Goal: Transaction & Acquisition: Purchase product/service

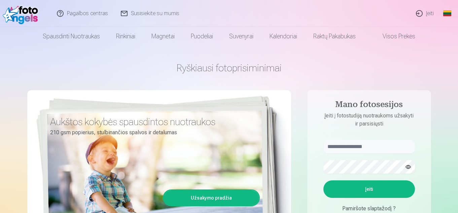
click at [421, 13] on link "Įeiti" at bounding box center [424, 13] width 31 height 27
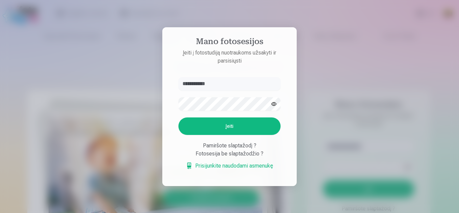
type input "**********"
click at [231, 122] on button "Įeiti" at bounding box center [230, 125] width 102 height 17
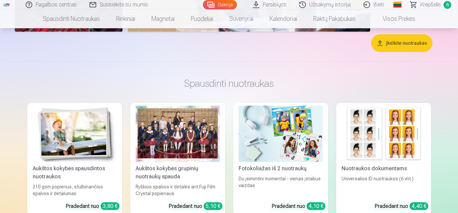
scroll to position [1143, 0]
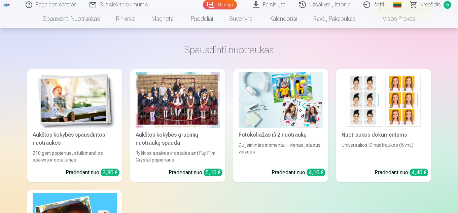
click at [440, 3] on link "Krepšelis 6" at bounding box center [431, 4] width 54 height 9
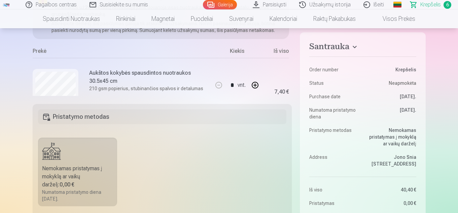
scroll to position [34, 0]
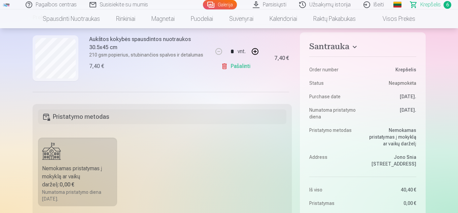
click at [233, 67] on link "Pašalinti" at bounding box center [237, 66] width 32 height 13
type input "*"
click at [233, 67] on link "Pašalinti" at bounding box center [237, 66] width 32 height 13
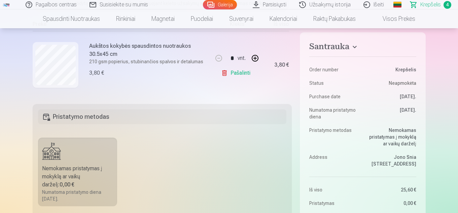
type input "*"
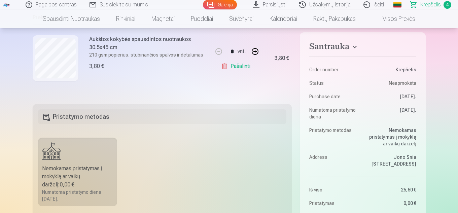
click at [233, 67] on link "Pašalinti" at bounding box center [237, 66] width 32 height 13
type input "*"
click at [233, 67] on link "Pašalinti" at bounding box center [237, 66] width 32 height 13
type input "*"
click at [233, 67] on link "Pašalinti" at bounding box center [237, 66] width 32 height 13
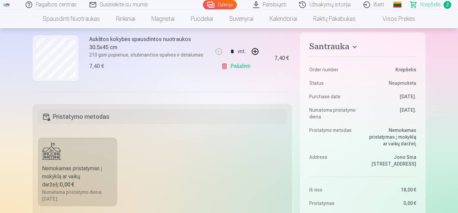
type input "*"
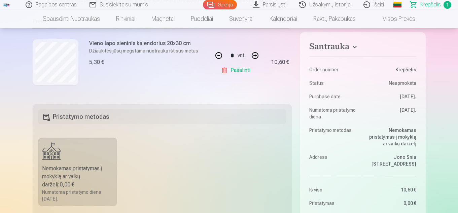
click at [233, 67] on link "Pašalinti" at bounding box center [237, 70] width 32 height 13
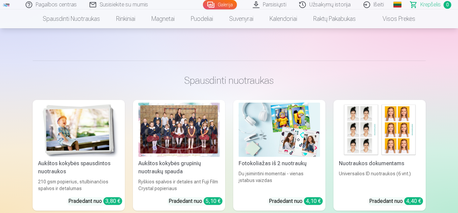
scroll to position [168, 0]
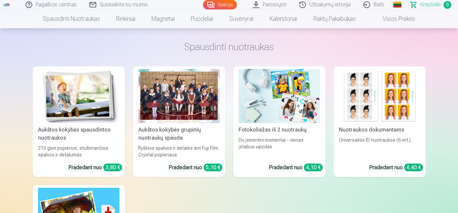
click at [202, 139] on div "Aukštos kokybės grupinių nuotraukų spauda" at bounding box center [178, 134] width 87 height 16
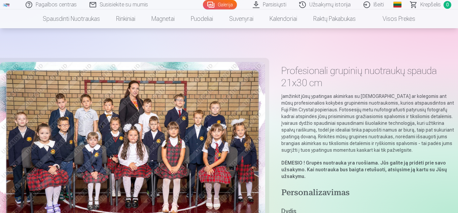
scroll to position [67, 0]
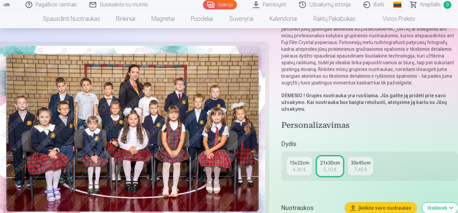
click at [357, 170] on div "7,40 €" at bounding box center [360, 169] width 13 height 7
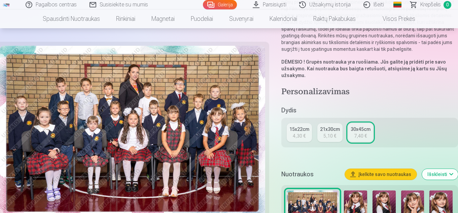
scroll to position [168, 0]
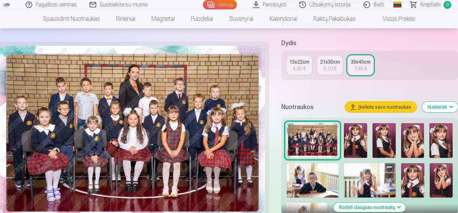
click at [363, 62] on div "30x45cm" at bounding box center [360, 61] width 20 height 7
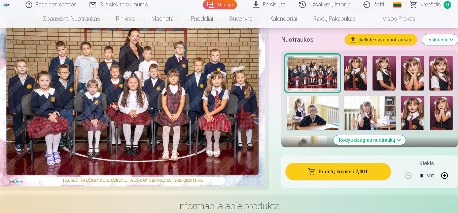
scroll to position [269, 0]
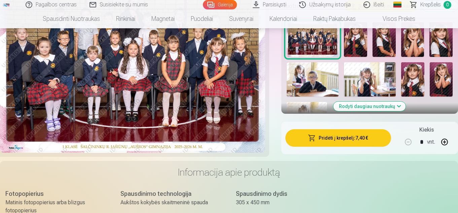
click at [341, 139] on button "Pridėti į krepšelį : 7,40 €" at bounding box center [338, 137] width 106 height 17
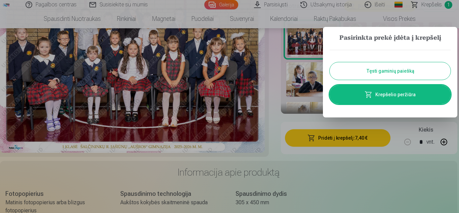
click at [390, 72] on button "Tęsti gaminių paiešką" at bounding box center [390, 70] width 121 height 17
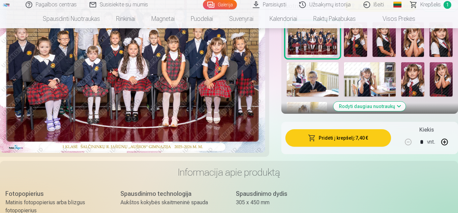
scroll to position [202, 0]
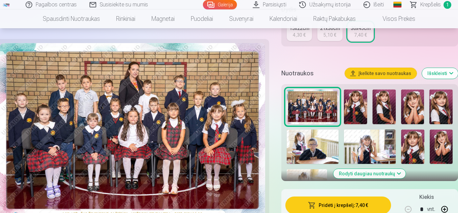
click at [359, 102] on img at bounding box center [355, 106] width 23 height 35
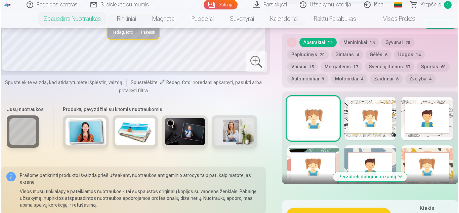
scroll to position [437, 0]
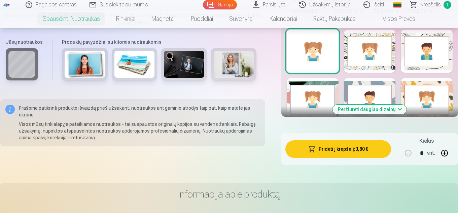
click at [349, 149] on button "Pridėti į krepšelį : 3,80 €" at bounding box center [338, 148] width 106 height 17
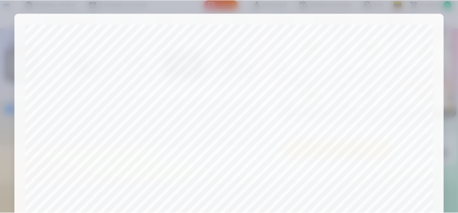
scroll to position [271, 0]
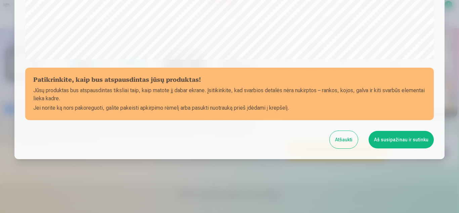
click at [344, 142] on button "Atšaukti" at bounding box center [344, 139] width 28 height 17
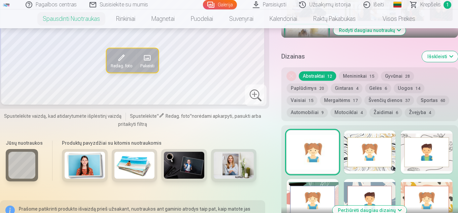
scroll to position [303, 0]
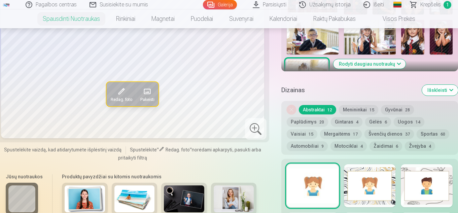
click at [356, 108] on button "Menininkai 15" at bounding box center [358, 109] width 39 height 9
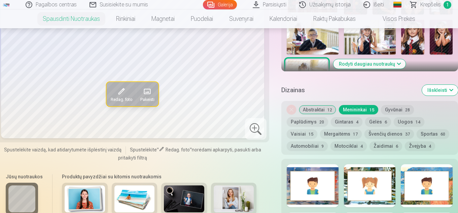
click at [361, 170] on div at bounding box center [370, 185] width 52 height 43
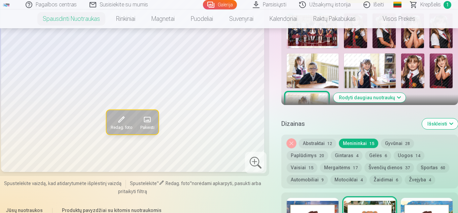
scroll to position [235, 0]
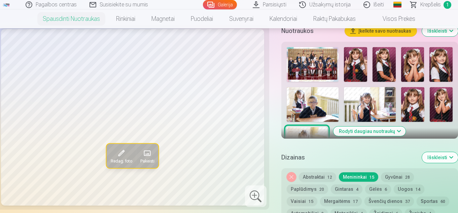
click at [415, 189] on span "14" at bounding box center [417, 189] width 5 height 5
click at [370, 188] on button "Gėlės 6" at bounding box center [378, 188] width 26 height 9
click at [364, 176] on button "Menininkai 15" at bounding box center [358, 176] width 39 height 9
click at [388, 176] on button "Gyvūnai 28" at bounding box center [397, 176] width 33 height 9
click at [291, 174] on button "Nuimkite dizainą" at bounding box center [290, 176] width 9 height 9
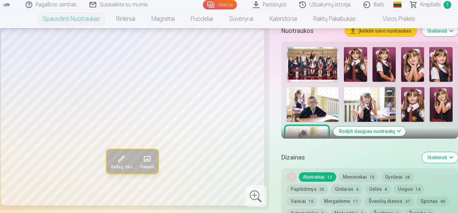
scroll to position [365, 0]
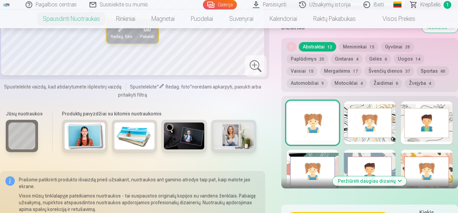
click at [321, 137] on div at bounding box center [312, 122] width 52 height 43
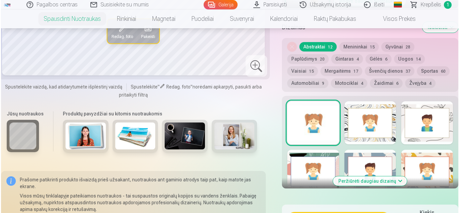
scroll to position [399, 0]
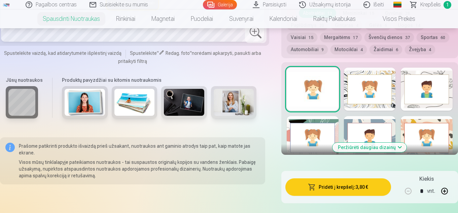
click at [341, 185] on button "Pridėti į krepšelį : 3,80 €" at bounding box center [338, 186] width 106 height 17
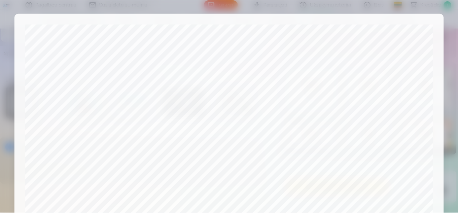
scroll to position [271, 0]
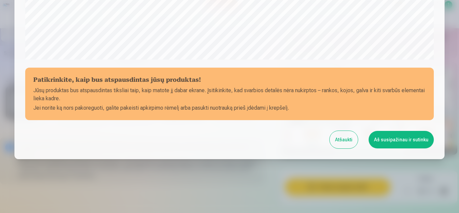
click at [401, 137] on button "Aš susipažinau ir sutinku" at bounding box center [401, 139] width 65 height 17
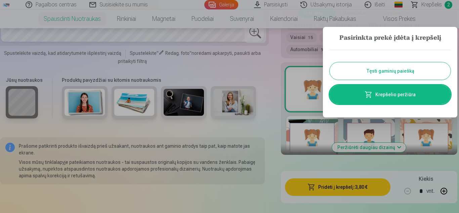
click at [388, 75] on button "Tęsti gaminių paiešką" at bounding box center [390, 70] width 121 height 17
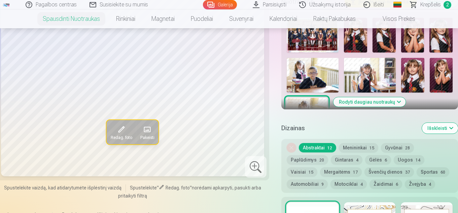
scroll to position [231, 0]
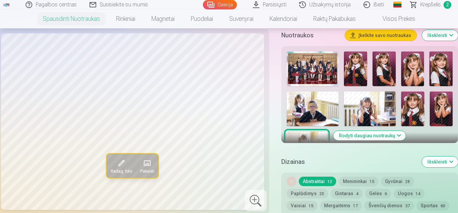
click at [362, 72] on img at bounding box center [355, 68] width 23 height 35
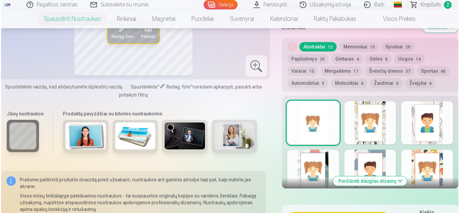
scroll to position [433, 0]
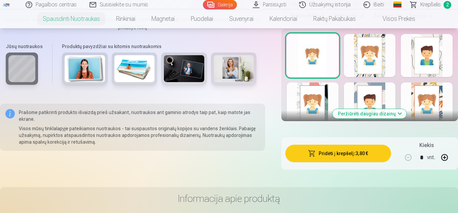
click at [328, 154] on button "Pridėti į krepšelį : 3,80 €" at bounding box center [338, 153] width 106 height 17
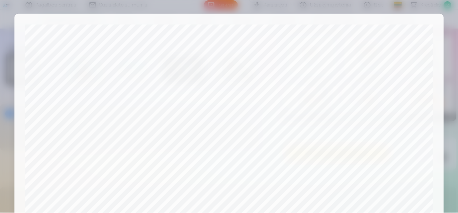
scroll to position [271, 0]
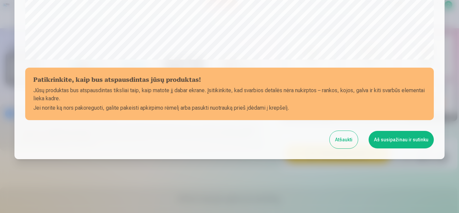
click at [394, 138] on button "Aš susipažinau ir sutinku" at bounding box center [401, 139] width 65 height 17
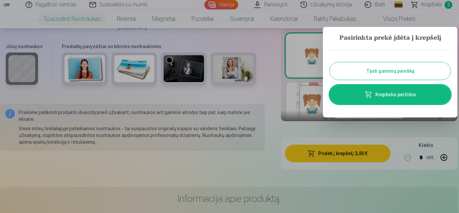
click at [387, 73] on button "Tęsti gaminių paiešką" at bounding box center [390, 70] width 121 height 17
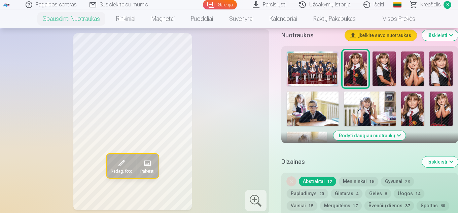
scroll to position [197, 0]
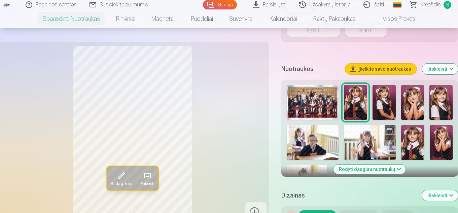
click at [387, 94] on img at bounding box center [383, 102] width 23 height 35
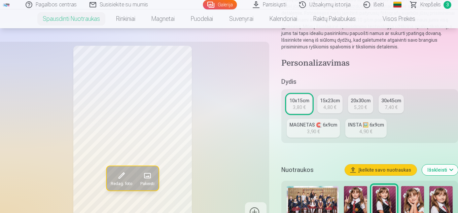
scroll to position [63, 0]
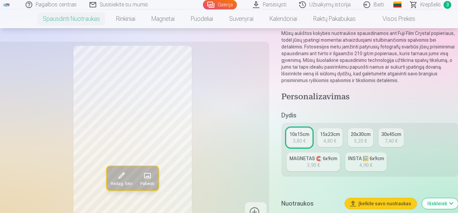
click at [387, 134] on div "30x45cm" at bounding box center [391, 134] width 20 height 7
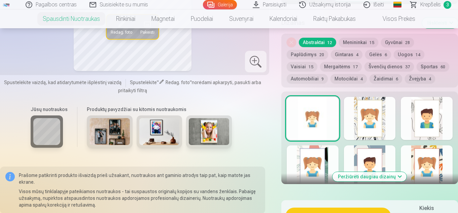
scroll to position [437, 0]
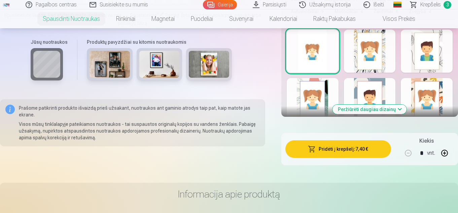
click at [110, 65] on img at bounding box center [109, 64] width 40 height 27
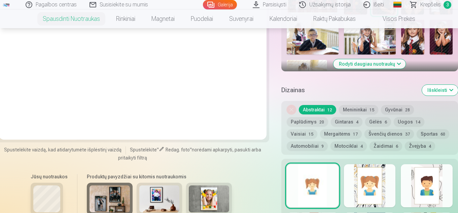
scroll to position [370, 0]
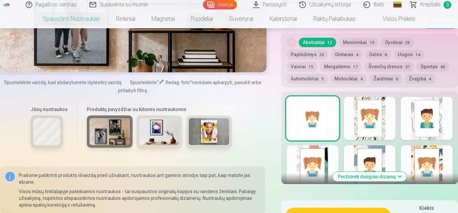
click at [163, 135] on img at bounding box center [159, 131] width 40 height 27
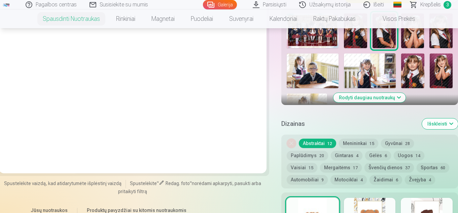
scroll to position [235, 0]
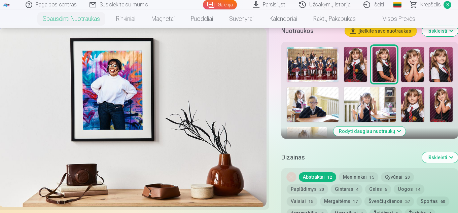
click at [388, 67] on img at bounding box center [383, 64] width 23 height 35
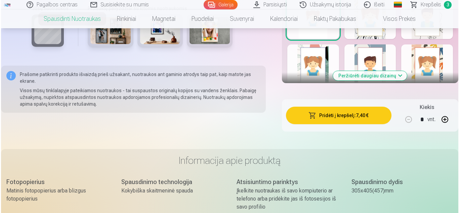
scroll to position [504, 0]
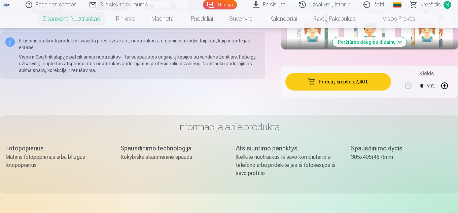
click at [352, 85] on button "Pridėti į krepšelį : 7,40 €" at bounding box center [338, 81] width 106 height 17
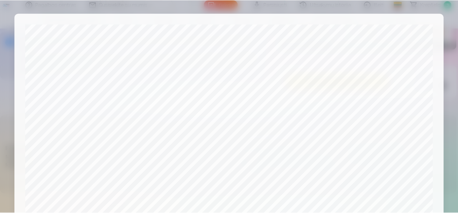
scroll to position [271, 0]
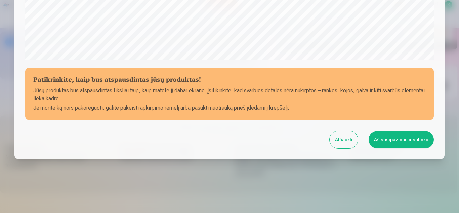
click at [395, 142] on button "Aš susipažinau ir sutinku" at bounding box center [401, 139] width 65 height 17
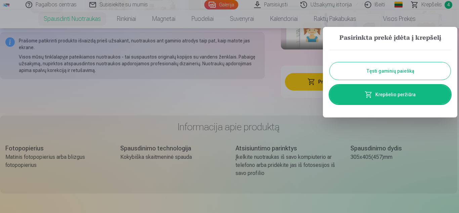
click at [385, 74] on button "Tęsti gaminių paiešką" at bounding box center [390, 70] width 121 height 17
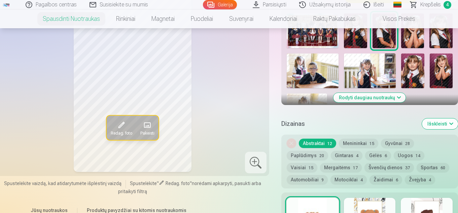
scroll to position [235, 0]
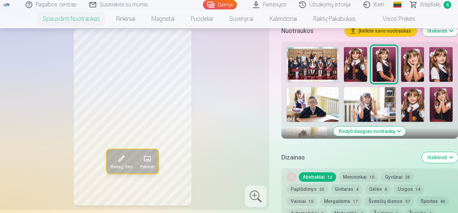
click at [412, 68] on img at bounding box center [412, 64] width 23 height 35
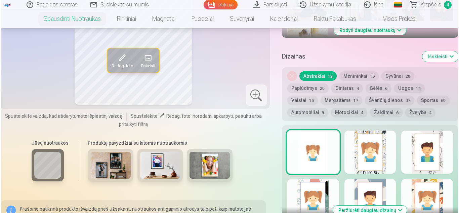
scroll to position [403, 0]
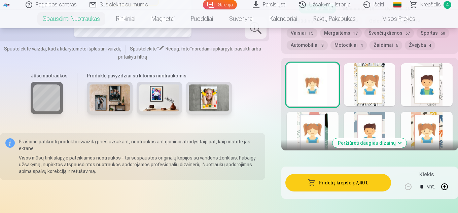
click at [355, 184] on button "Pridėti į krepšelį : 7,40 €" at bounding box center [338, 182] width 106 height 17
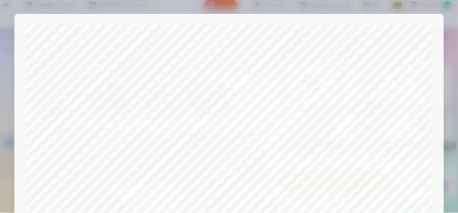
scroll to position [271, 0]
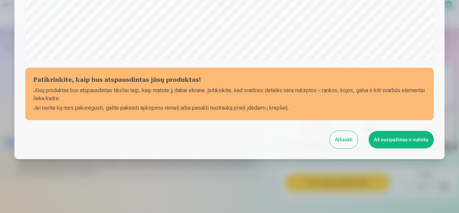
click at [397, 140] on button "Aš susipažinau ir sutinku" at bounding box center [401, 139] width 65 height 17
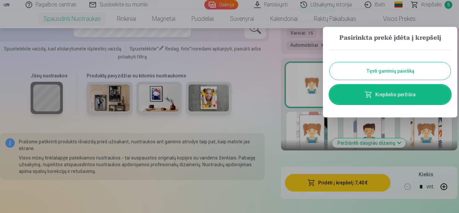
click at [398, 73] on button "Tęsti gaminių paiešką" at bounding box center [390, 70] width 121 height 17
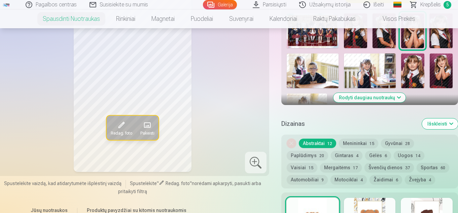
scroll to position [235, 0]
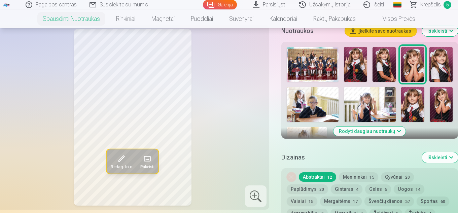
click at [440, 58] on img at bounding box center [440, 64] width 23 height 35
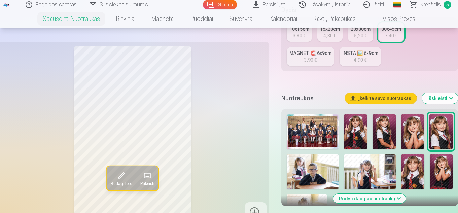
scroll to position [101, 0]
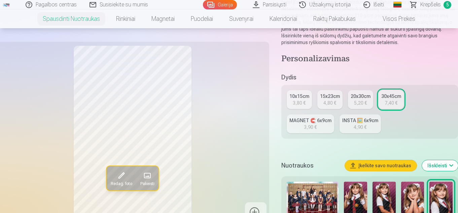
click at [303, 102] on div "3,80 €" at bounding box center [298, 103] width 13 height 7
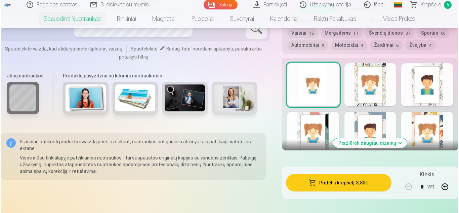
scroll to position [437, 0]
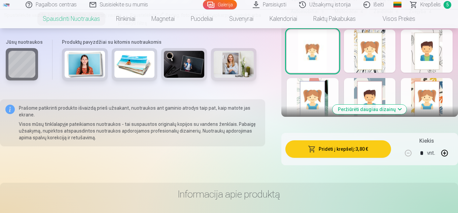
click at [331, 147] on button "Pridėti į krepšelį : 3,80 €" at bounding box center [338, 148] width 106 height 17
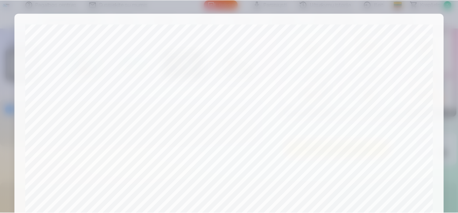
scroll to position [271, 0]
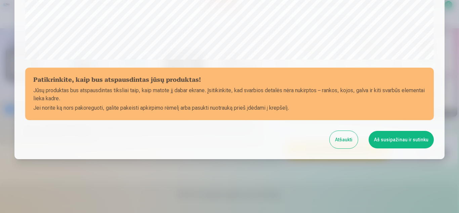
click at [402, 142] on button "Aš susipažinau ir sutinku" at bounding box center [401, 139] width 65 height 17
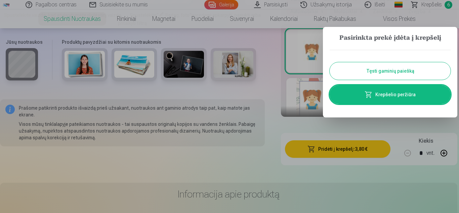
click at [403, 69] on button "Tęsti gaminių paiešką" at bounding box center [390, 70] width 121 height 17
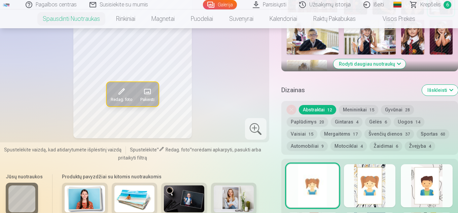
scroll to position [235, 0]
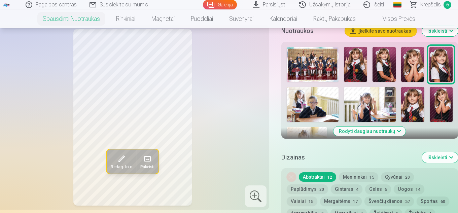
click at [379, 103] on img at bounding box center [370, 104] width 52 height 35
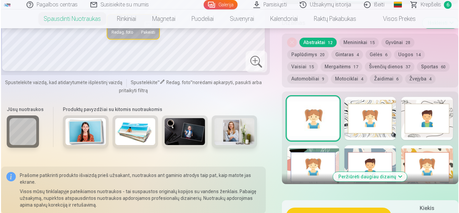
scroll to position [437, 0]
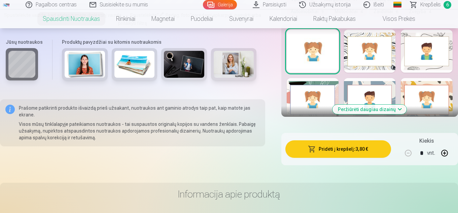
click at [315, 149] on span "button" at bounding box center [312, 149] width 8 height 7
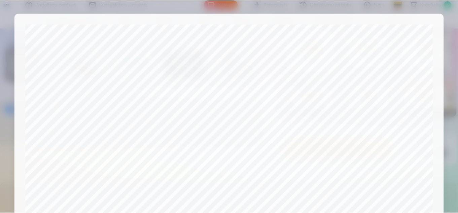
scroll to position [271, 0]
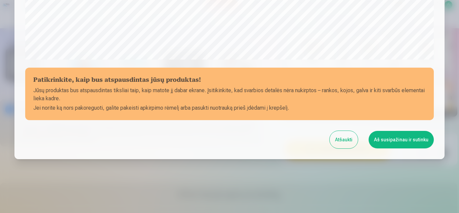
click at [416, 141] on button "Aš susipažinau ir sutinku" at bounding box center [401, 139] width 65 height 17
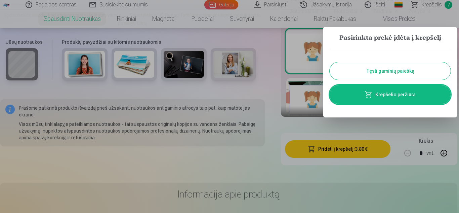
click at [390, 68] on button "Tęsti gaminių paiešką" at bounding box center [390, 70] width 121 height 17
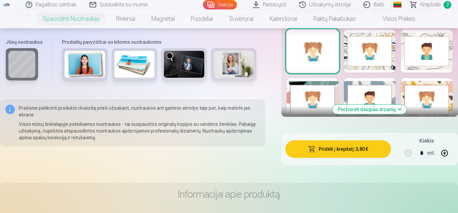
scroll to position [202, 0]
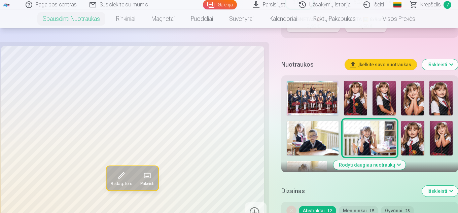
click at [407, 137] on img at bounding box center [412, 138] width 23 height 35
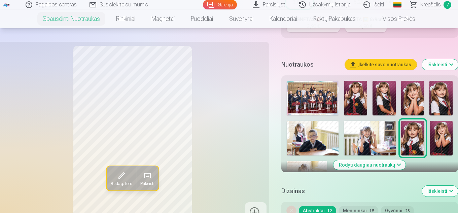
click at [440, 132] on img at bounding box center [440, 138] width 23 height 35
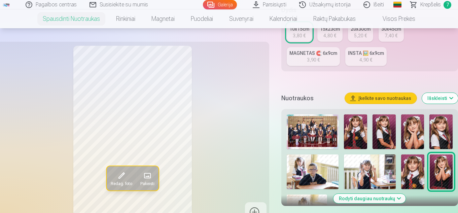
scroll to position [134, 0]
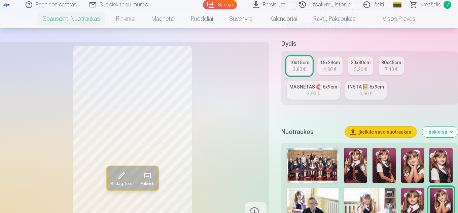
click at [389, 63] on div "30x45cm" at bounding box center [391, 62] width 20 height 7
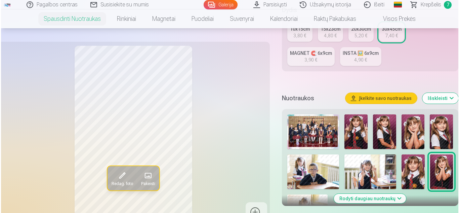
scroll to position [403, 0]
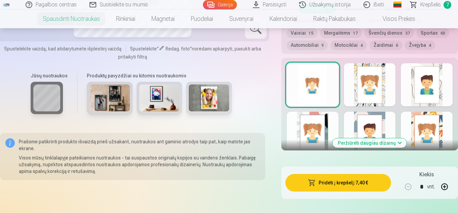
click at [350, 184] on button "Pridėti į krepšelį : 7,40 €" at bounding box center [338, 182] width 106 height 17
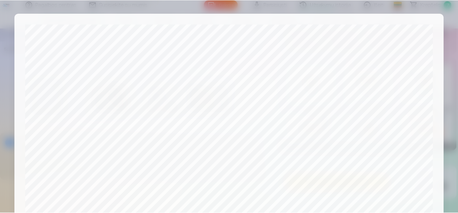
scroll to position [271, 0]
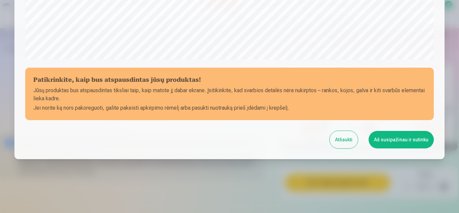
click at [384, 140] on button "Aš susipažinau ir sutinku" at bounding box center [401, 139] width 65 height 17
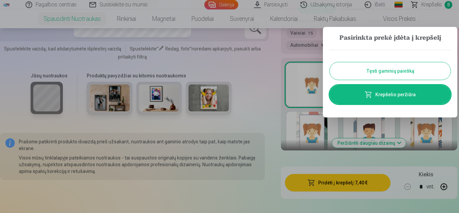
click at [367, 69] on button "Tęsti gaminių paiešką" at bounding box center [390, 70] width 121 height 17
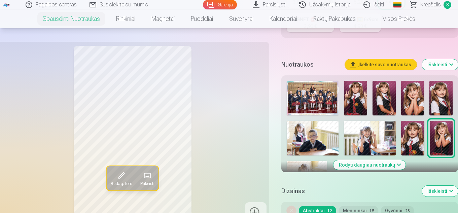
scroll to position [235, 0]
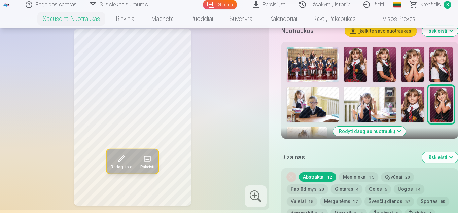
click at [380, 131] on button "Rodyti daugiau nuotraukų" at bounding box center [369, 130] width 72 height 9
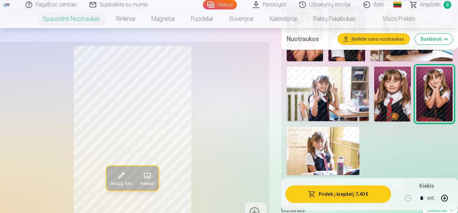
scroll to position [269, 0]
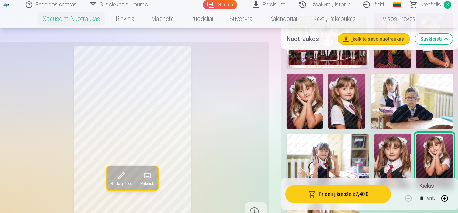
click at [341, 102] on img at bounding box center [346, 101] width 36 height 55
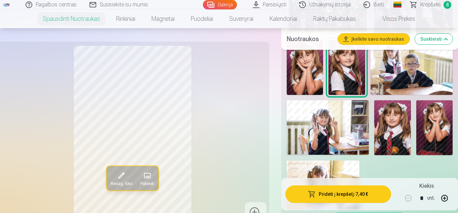
scroll to position [336, 0]
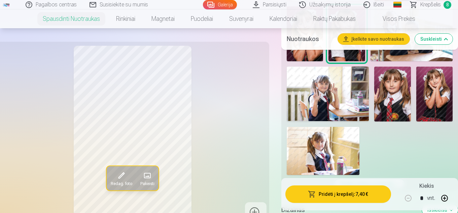
click at [343, 157] on img at bounding box center [322, 151] width 73 height 48
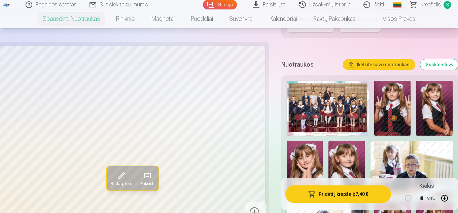
scroll to position [168, 0]
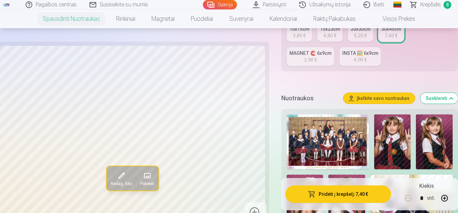
click at [300, 37] on div "3,80 €" at bounding box center [298, 35] width 13 height 7
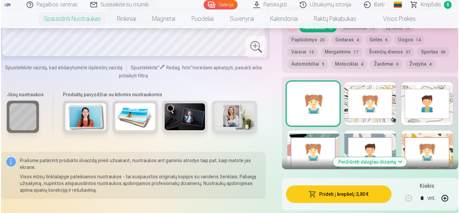
scroll to position [572, 0]
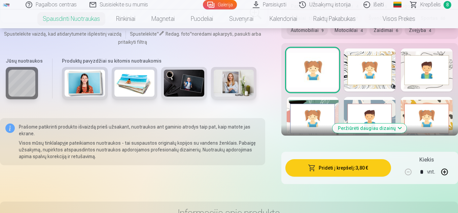
click at [336, 168] on button "Pridėti į krepšelį : 3,80 €" at bounding box center [338, 167] width 106 height 17
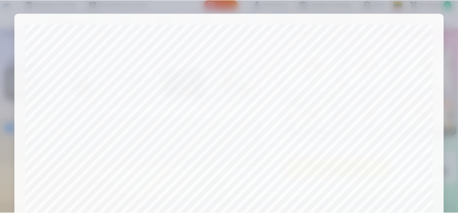
scroll to position [271, 0]
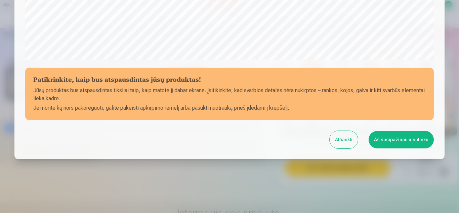
click at [414, 139] on button "Aš susipažinau ir sutinku" at bounding box center [401, 139] width 65 height 17
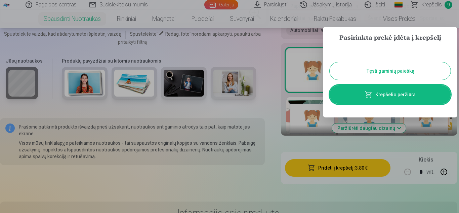
click at [383, 70] on button "Tęsti gaminių paiešką" at bounding box center [390, 70] width 121 height 17
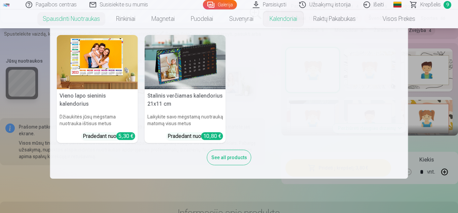
click at [278, 17] on link "Kalendoriai" at bounding box center [283, 18] width 44 height 19
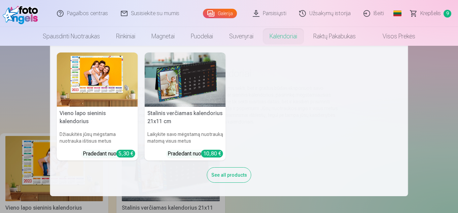
click at [124, 85] on img at bounding box center [97, 79] width 81 height 54
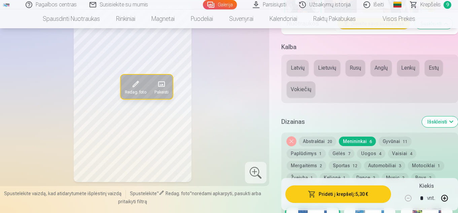
scroll to position [370, 0]
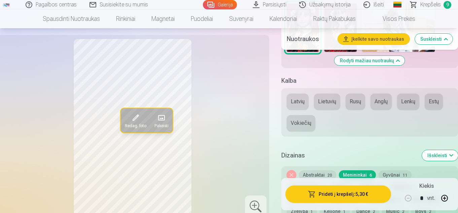
click at [353, 96] on button "Rusų" at bounding box center [354, 101] width 19 height 16
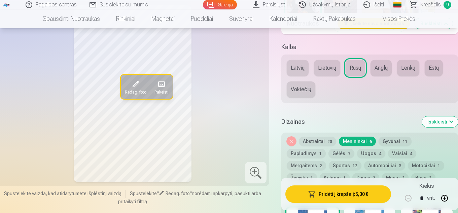
click at [389, 136] on button "Gyvūnai 11" at bounding box center [394, 140] width 33 height 9
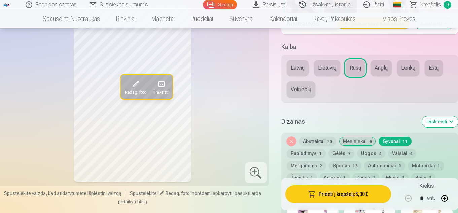
click at [389, 136] on button "Gyvūnai 11" at bounding box center [394, 140] width 33 height 9
click at [450, 116] on button "Išskleisti" at bounding box center [440, 121] width 36 height 11
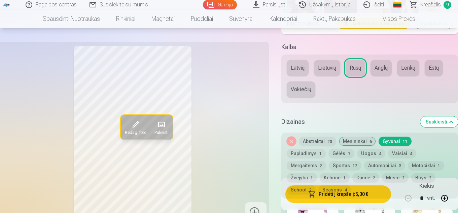
click at [450, 116] on button "Suskleisti" at bounding box center [439, 121] width 38 height 11
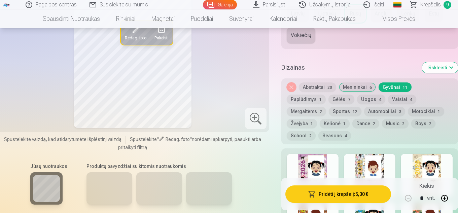
scroll to position [424, 0]
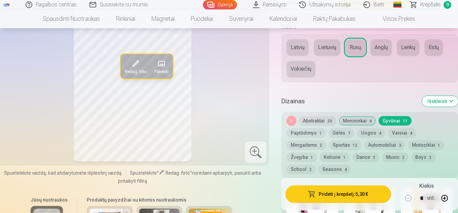
click at [317, 152] on button "Žvejyba 1" at bounding box center [301, 156] width 30 height 9
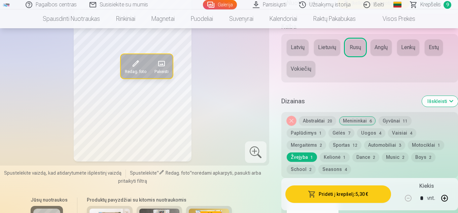
scroll to position [491, 0]
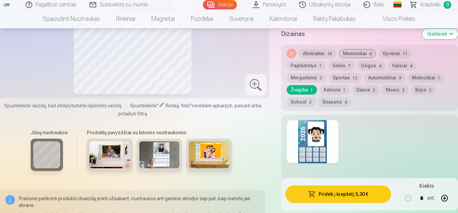
click at [320, 120] on div at bounding box center [312, 141] width 52 height 43
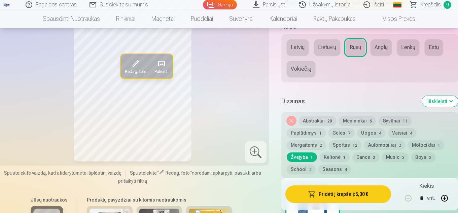
scroll to position [458, 0]
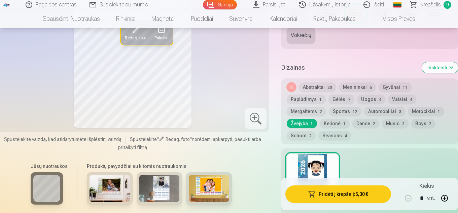
click at [407, 107] on button "Motociklai 1" at bounding box center [425, 111] width 36 height 9
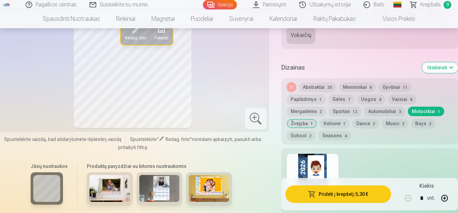
click at [304, 164] on div at bounding box center [312, 175] width 52 height 43
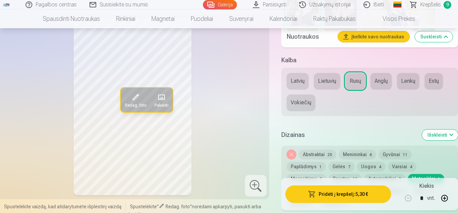
scroll to position [424, 0]
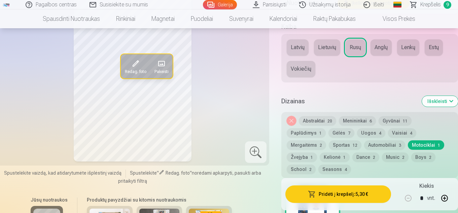
click at [328, 128] on button "Gėlės 7" at bounding box center [341, 132] width 26 height 9
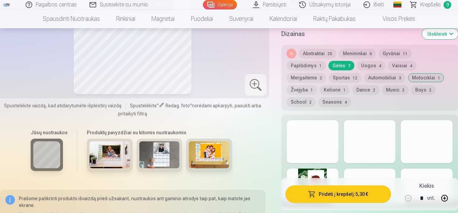
scroll to position [525, 0]
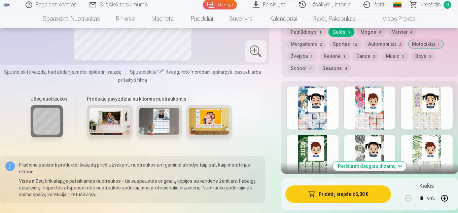
click at [372, 98] on div at bounding box center [370, 107] width 52 height 43
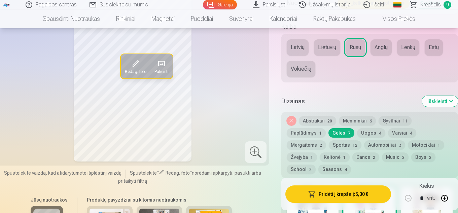
scroll to position [390, 0]
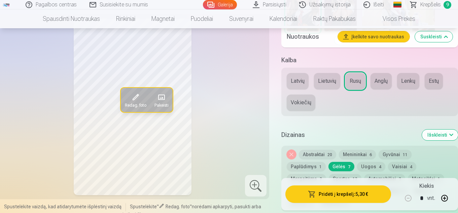
click at [325, 162] on button "Paplūdimys 1" at bounding box center [305, 166] width 39 height 9
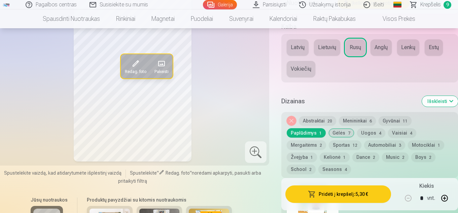
scroll to position [491, 0]
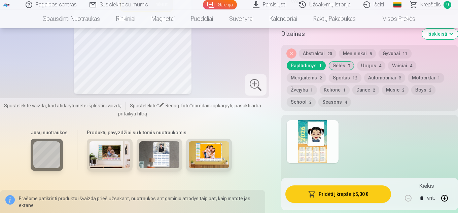
click at [307, 120] on div at bounding box center [312, 141] width 52 height 43
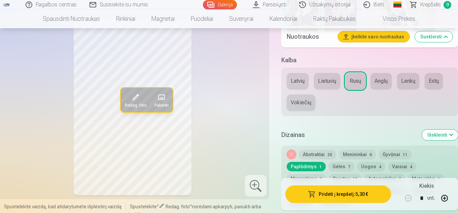
scroll to position [424, 0]
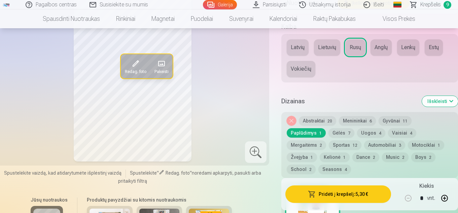
click at [357, 128] on button "Uogos 4" at bounding box center [371, 132] width 28 height 9
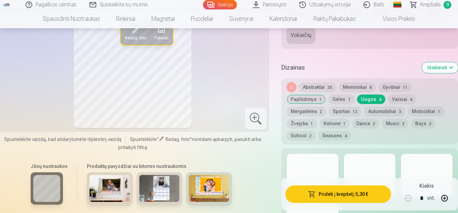
scroll to position [491, 0]
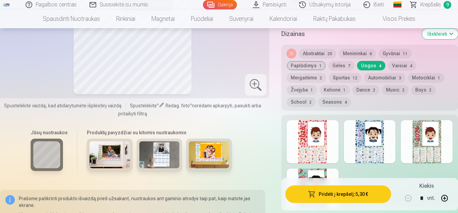
click at [382, 85] on button "Music 2" at bounding box center [395, 89] width 27 height 9
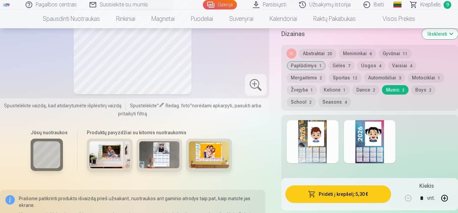
click at [316, 125] on div at bounding box center [312, 141] width 52 height 43
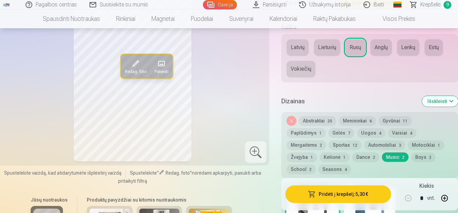
scroll to position [458, 0]
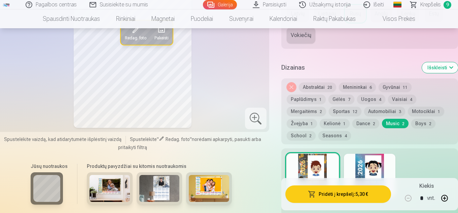
click at [372, 161] on div at bounding box center [370, 175] width 52 height 43
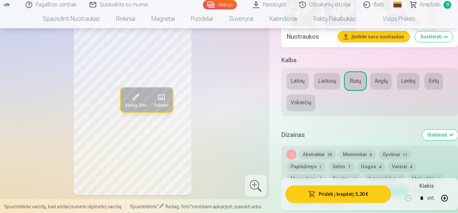
scroll to position [424, 0]
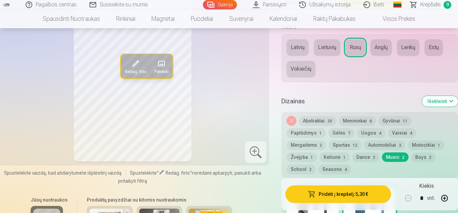
click at [364, 140] on button "Automobiliai 3" at bounding box center [384, 144] width 41 height 9
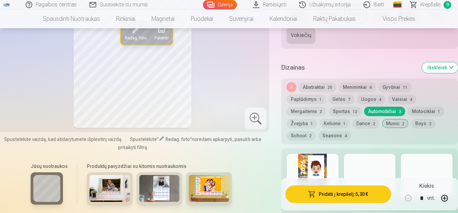
scroll to position [491, 0]
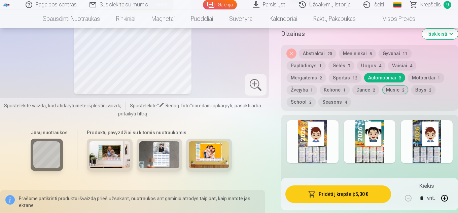
click at [360, 120] on div at bounding box center [370, 141] width 52 height 43
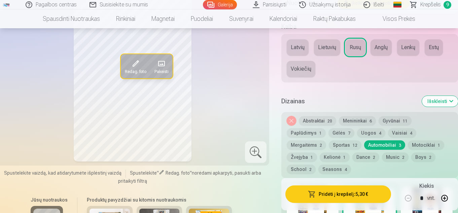
scroll to position [458, 0]
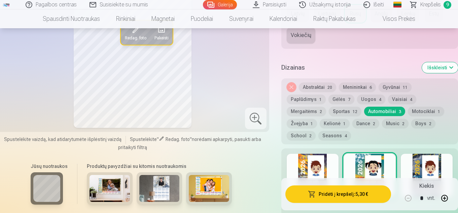
click at [315, 131] on button "School 2" at bounding box center [300, 135] width 29 height 9
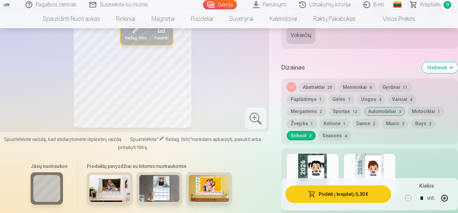
click at [362, 154] on div at bounding box center [370, 175] width 52 height 43
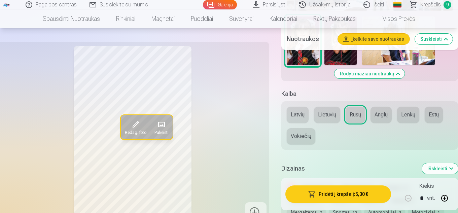
scroll to position [424, 0]
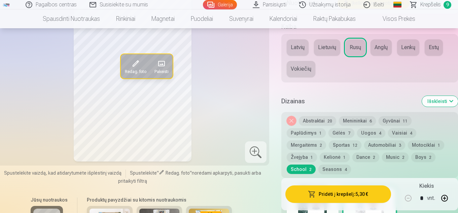
click at [313, 187] on div at bounding box center [312, 208] width 52 height 43
click at [360, 187] on div at bounding box center [370, 208] width 52 height 43
click at [351, 164] on button "Seasons 4" at bounding box center [334, 168] width 33 height 9
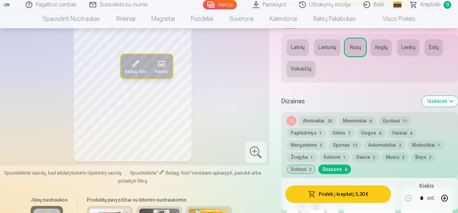
scroll to position [491, 0]
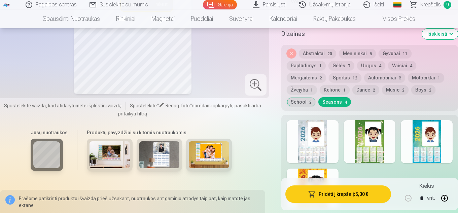
click at [311, 121] on div at bounding box center [312, 141] width 52 height 43
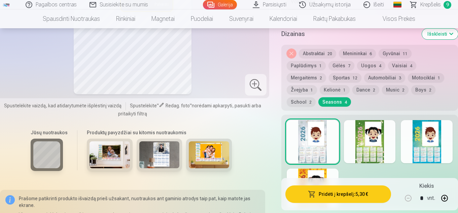
click at [424, 123] on div at bounding box center [426, 141] width 52 height 43
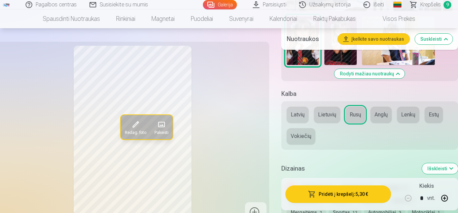
scroll to position [458, 0]
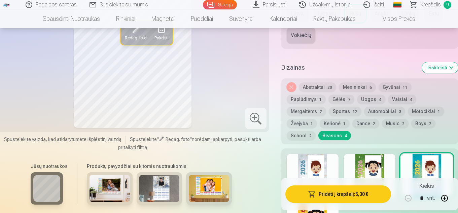
click at [311, 82] on button "Abstraktai 20" at bounding box center [317, 86] width 37 height 9
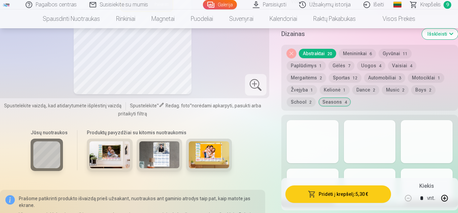
scroll to position [525, 0]
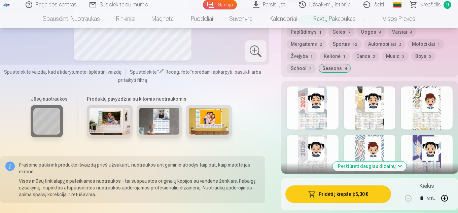
click at [419, 95] on div at bounding box center [426, 107] width 52 height 43
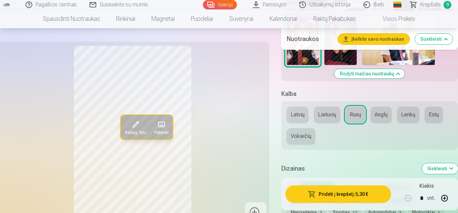
scroll to position [458, 0]
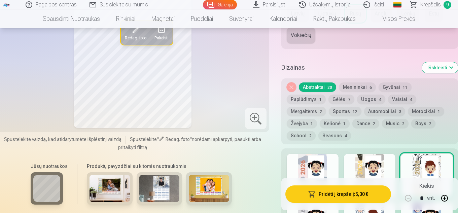
click at [326, 107] on button "Mergaitėms 2" at bounding box center [305, 111] width 39 height 9
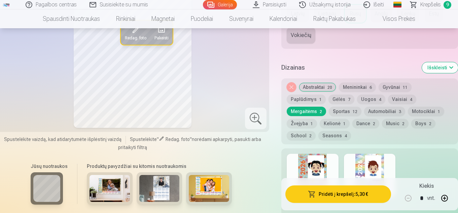
click at [361, 107] on button "Sportas 12" at bounding box center [344, 111] width 33 height 9
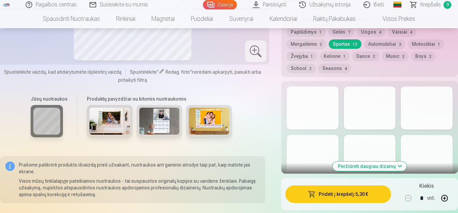
scroll to position [558, 0]
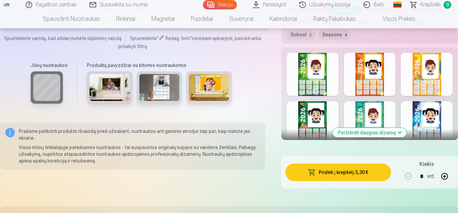
click at [417, 101] on div at bounding box center [426, 122] width 52 height 43
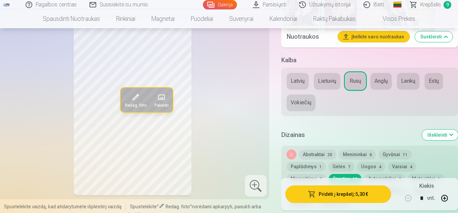
scroll to position [525, 0]
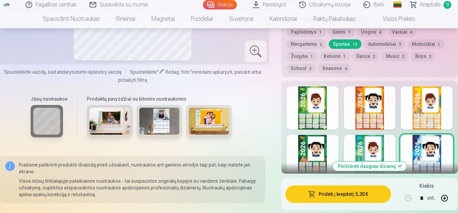
click at [392, 161] on button "Peržiūrėti daugiau dizainų" at bounding box center [369, 165] width 74 height 9
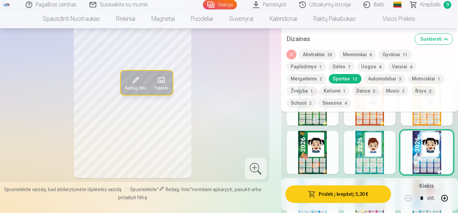
click at [388, 63] on button "Vaisiai 4" at bounding box center [402, 66] width 28 height 9
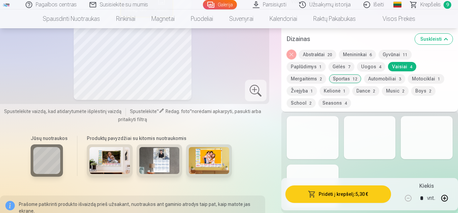
scroll to position [458, 0]
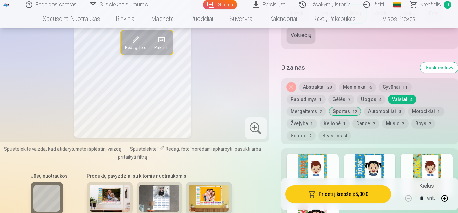
click at [315, 131] on button "School 2" at bounding box center [300, 135] width 29 height 9
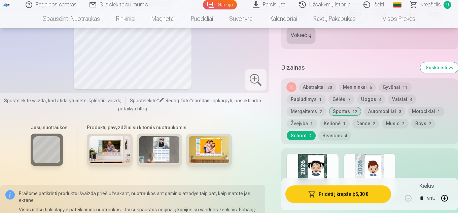
click at [361, 154] on div at bounding box center [370, 175] width 52 height 43
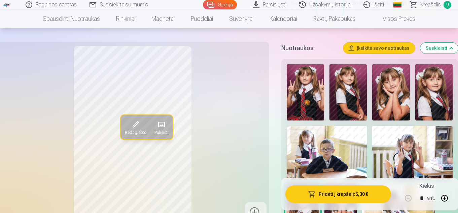
scroll to position [121, 0]
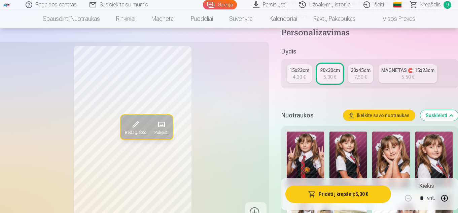
click at [362, 74] on div "7,50 €" at bounding box center [360, 77] width 13 height 7
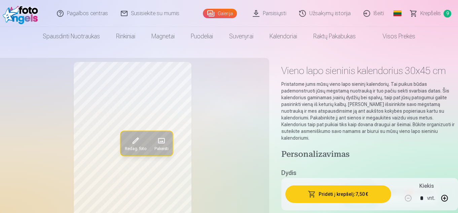
click at [445, 198] on button "button" at bounding box center [444, 198] width 16 height 16
type input "*"
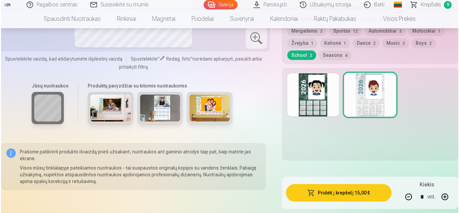
scroll to position [572, 0]
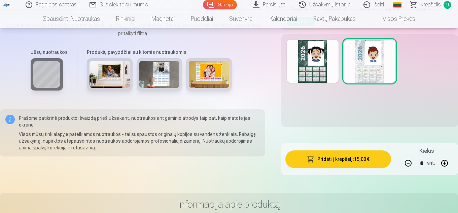
click at [338, 150] on button "Pridėti į krepšelį : 15,00 €" at bounding box center [338, 158] width 106 height 17
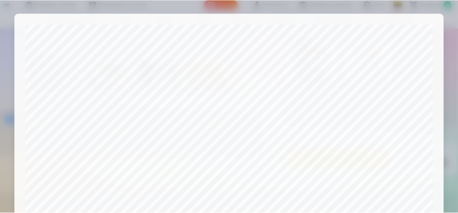
scroll to position [271, 0]
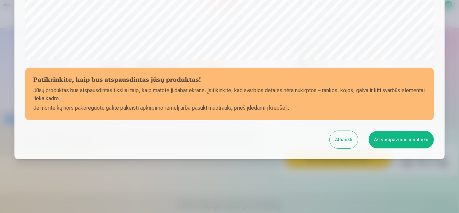
click at [410, 140] on button "Aš susipažinau ir sutinku" at bounding box center [401, 139] width 65 height 17
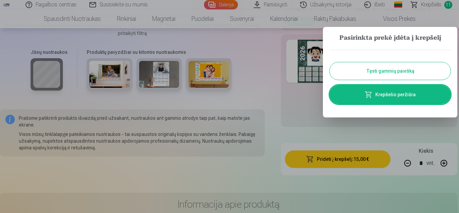
click at [382, 73] on button "Tęsti gaminių paiešką" at bounding box center [390, 70] width 121 height 17
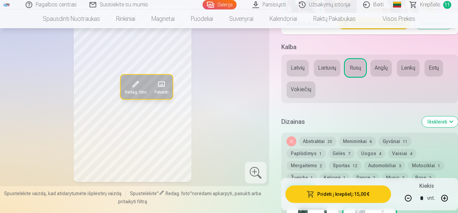
scroll to position [303, 0]
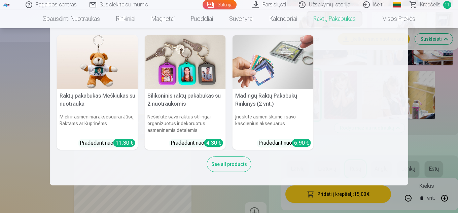
click at [337, 18] on link "Raktų pakabukas" at bounding box center [334, 18] width 58 height 19
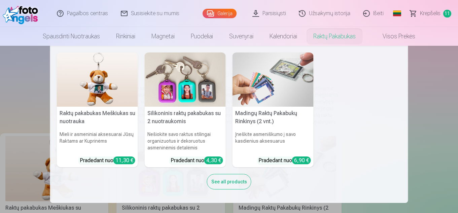
click at [199, 86] on img at bounding box center [185, 79] width 81 height 54
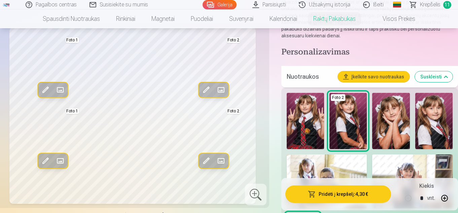
scroll to position [168, 0]
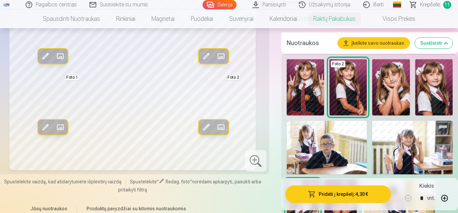
click at [384, 92] on img at bounding box center [390, 87] width 37 height 56
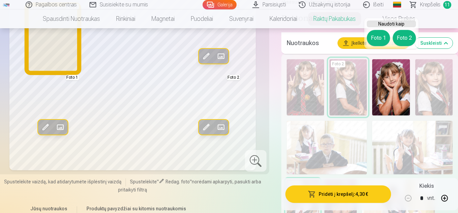
click at [382, 38] on button "Foto 1" at bounding box center [377, 38] width 23 height 16
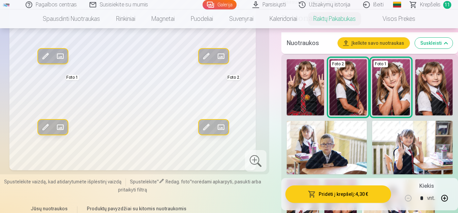
click at [439, 80] on img at bounding box center [433, 87] width 37 height 56
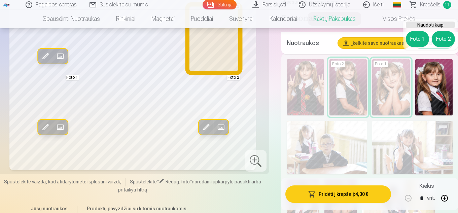
click at [448, 37] on button "Foto 2" at bounding box center [442, 39] width 23 height 16
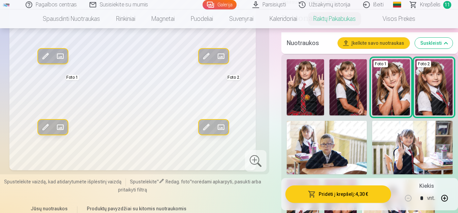
click at [389, 85] on img at bounding box center [390, 87] width 37 height 56
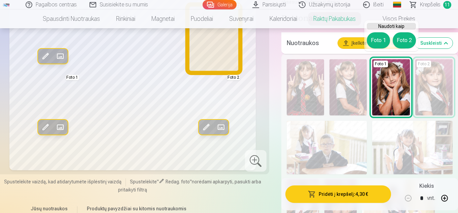
click at [404, 40] on button "Foto 2" at bounding box center [403, 40] width 23 height 16
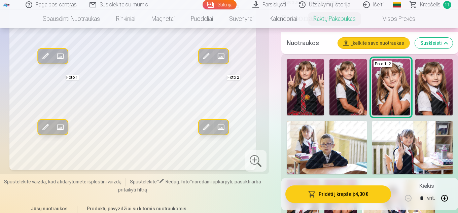
click at [355, 74] on img at bounding box center [347, 87] width 37 height 56
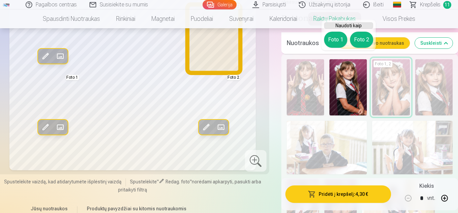
click at [356, 40] on button "Foto 2" at bounding box center [361, 40] width 23 height 16
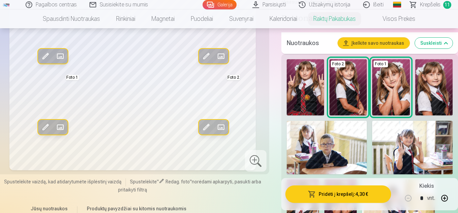
click at [385, 87] on img at bounding box center [390, 87] width 37 height 56
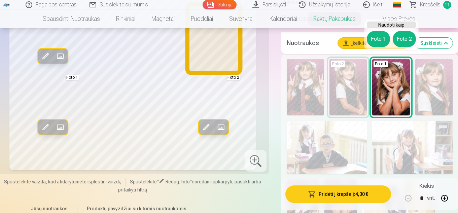
click at [403, 39] on button "Foto 2" at bounding box center [403, 39] width 23 height 16
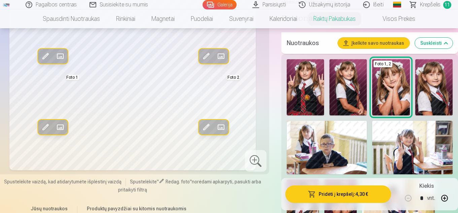
click at [344, 79] on img at bounding box center [347, 87] width 37 height 56
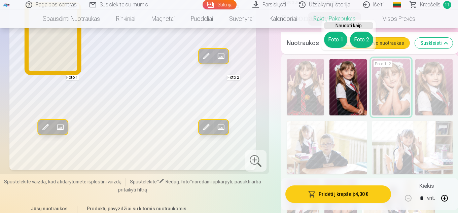
click at [338, 39] on button "Foto 1" at bounding box center [335, 40] width 23 height 16
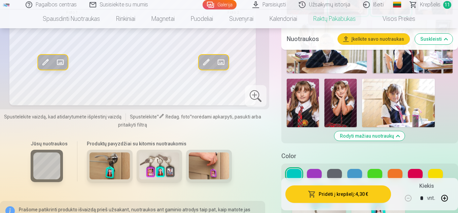
scroll to position [303, 0]
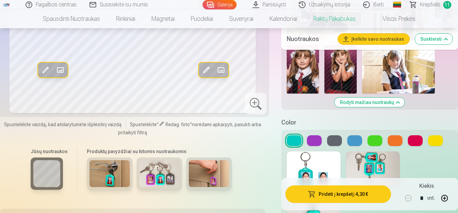
click at [377, 135] on button at bounding box center [374, 140] width 15 height 11
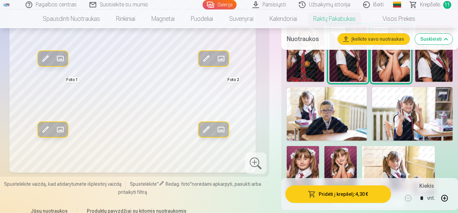
scroll to position [269, 0]
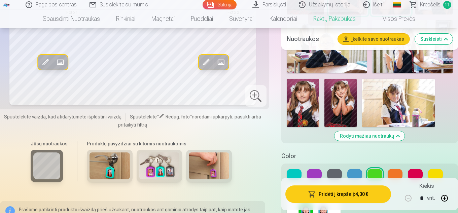
click at [329, 169] on button at bounding box center [334, 174] width 15 height 11
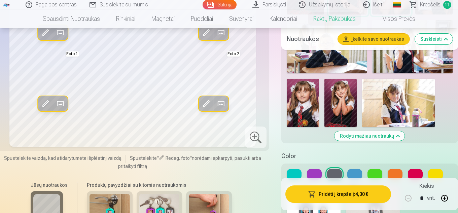
click at [315, 169] on button at bounding box center [314, 174] width 15 height 11
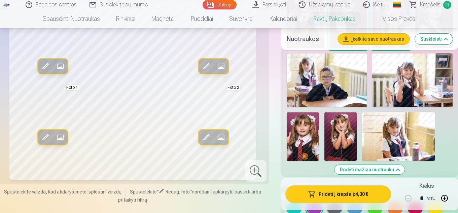
scroll to position [202, 0]
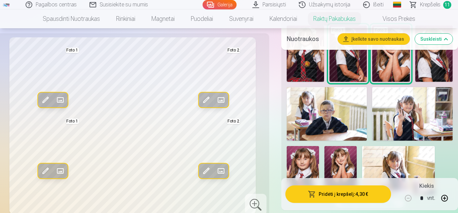
click at [444, 200] on button "button" at bounding box center [444, 198] width 16 height 16
click at [409, 198] on button "button" at bounding box center [408, 198] width 16 height 16
type input "*"
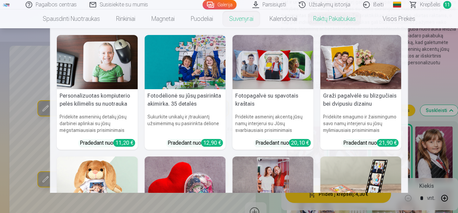
click at [238, 15] on link "Suvenyrai" at bounding box center [241, 18] width 40 height 19
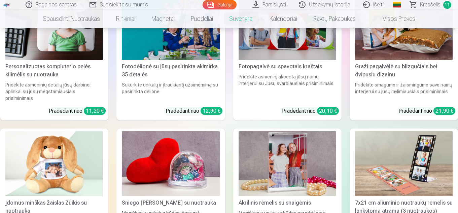
scroll to position [202, 0]
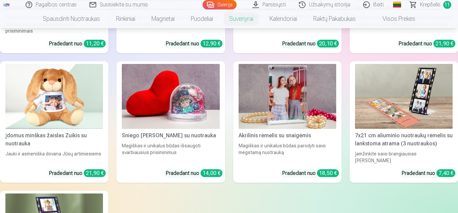
click at [72, 112] on img at bounding box center [53, 96] width 97 height 65
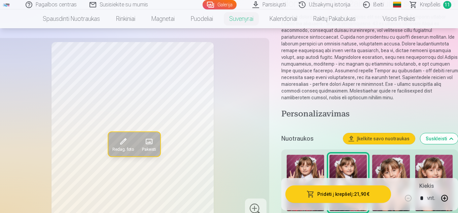
scroll to position [101, 0]
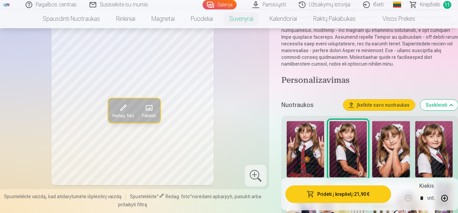
click at [386, 140] on img at bounding box center [390, 149] width 37 height 56
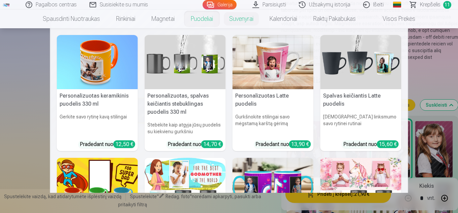
click at [199, 19] on link "Puodeliai" at bounding box center [202, 18] width 38 height 19
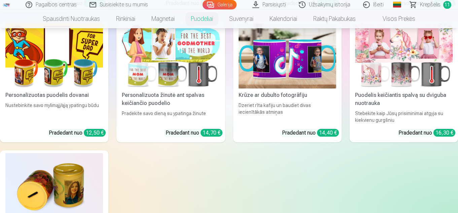
scroll to position [202, 0]
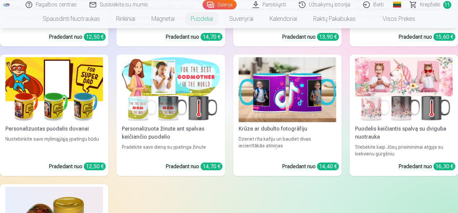
click at [191, 109] on img at bounding box center [170, 89] width 97 height 65
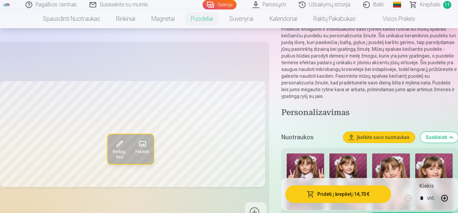
scroll to position [101, 0]
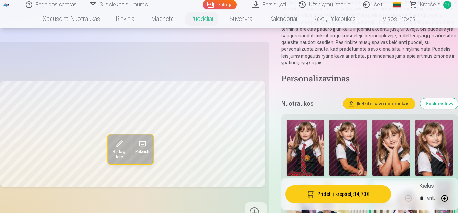
click at [344, 148] on img at bounding box center [347, 148] width 37 height 56
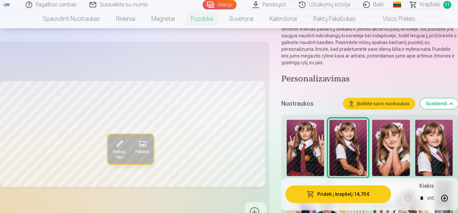
click at [393, 139] on img at bounding box center [390, 148] width 37 height 56
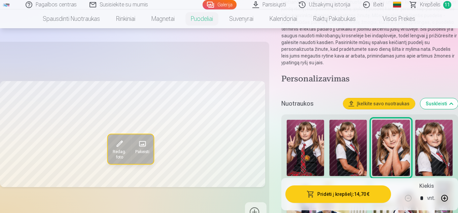
click at [423, 133] on img at bounding box center [433, 148] width 37 height 56
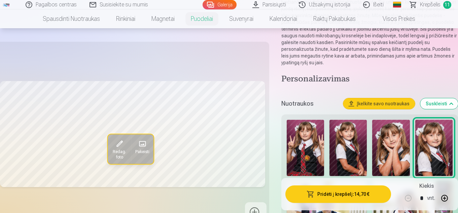
click at [301, 146] on img at bounding box center [304, 148] width 37 height 56
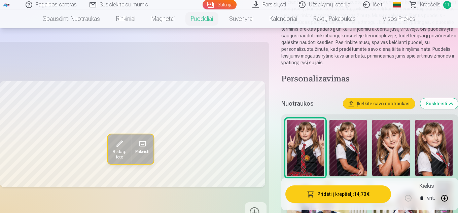
click at [339, 140] on img at bounding box center [347, 148] width 37 height 56
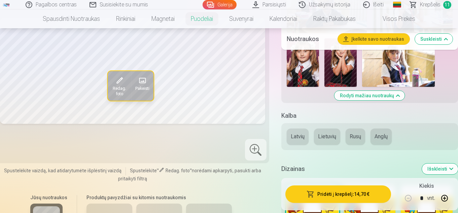
scroll to position [336, 0]
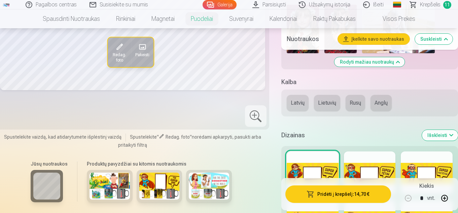
click at [113, 184] on img at bounding box center [109, 185] width 40 height 27
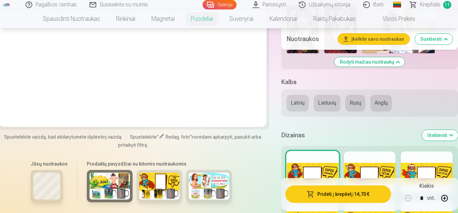
scroll to position [269, 0]
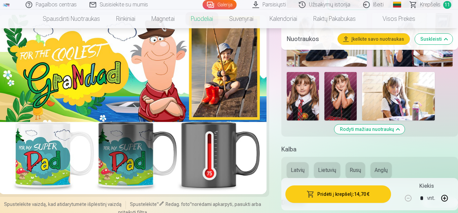
click at [310, 97] on img at bounding box center [302, 96] width 32 height 48
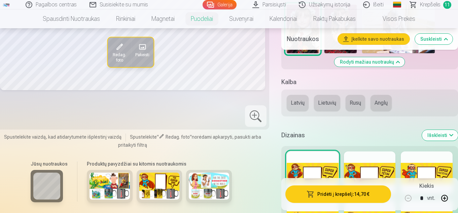
scroll to position [202, 0]
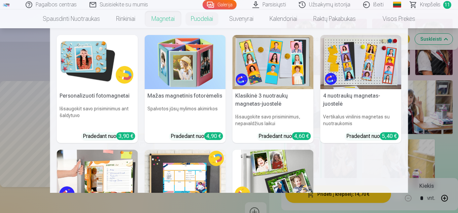
click at [158, 18] on link "Magnetai" at bounding box center [162, 18] width 39 height 19
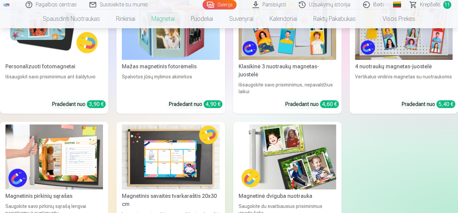
scroll to position [168, 0]
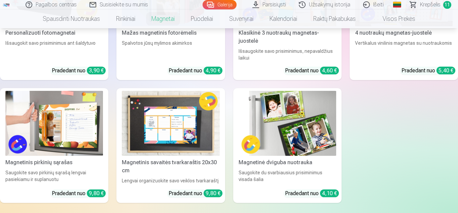
click at [194, 129] on img at bounding box center [170, 123] width 97 height 65
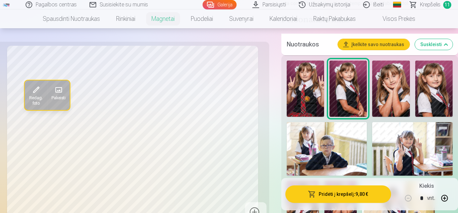
scroll to position [202, 0]
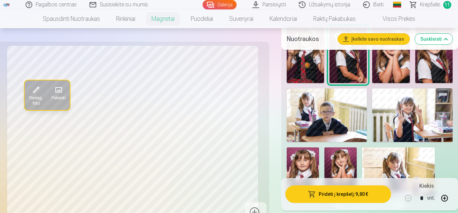
click at [401, 157] on img at bounding box center [398, 171] width 73 height 48
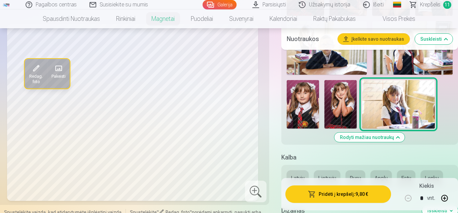
scroll to position [336, 0]
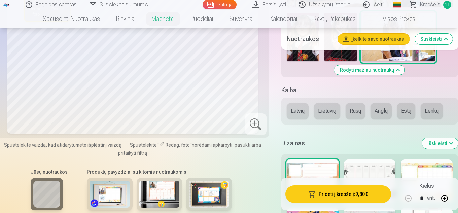
click at [329, 105] on button "Lietuvių" at bounding box center [327, 111] width 26 height 16
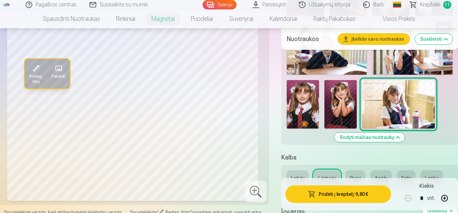
scroll to position [235, 0]
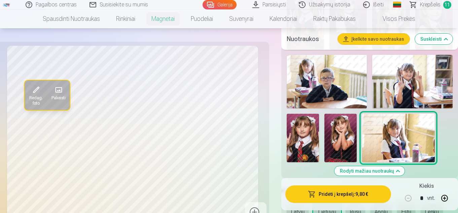
click at [393, 16] on link "Visos prekės" at bounding box center [393, 18] width 60 height 19
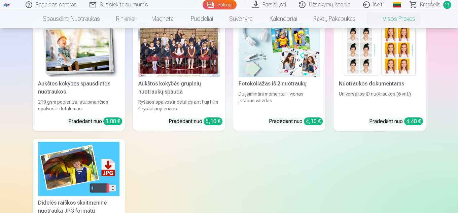
scroll to position [134, 0]
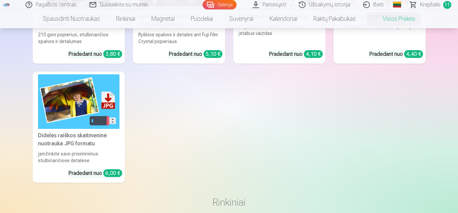
click at [77, 97] on img at bounding box center [78, 101] width 81 height 54
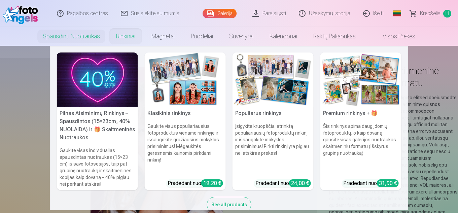
click at [135, 32] on link "Rinkiniai" at bounding box center [125, 36] width 35 height 19
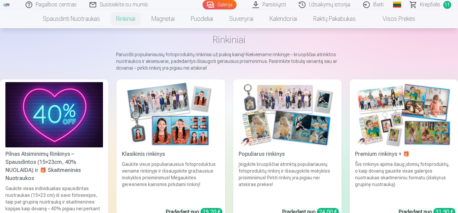
scroll to position [67, 0]
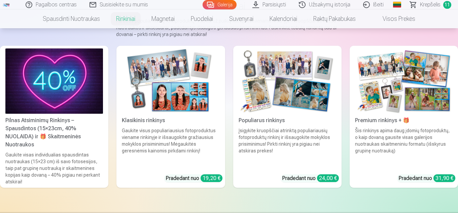
click at [66, 102] on img at bounding box center [53, 80] width 97 height 65
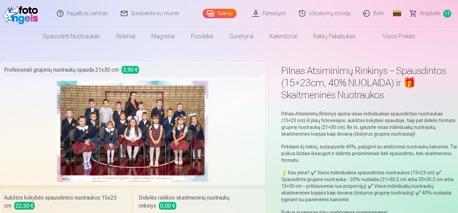
click at [436, 14] on span "Krepšelis" at bounding box center [430, 13] width 21 height 8
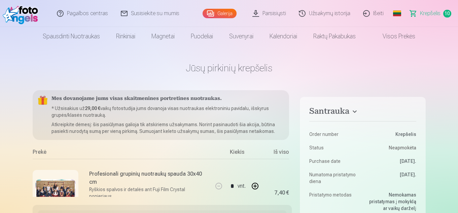
click at [429, 11] on span "Krepšelis" at bounding box center [430, 13] width 21 height 8
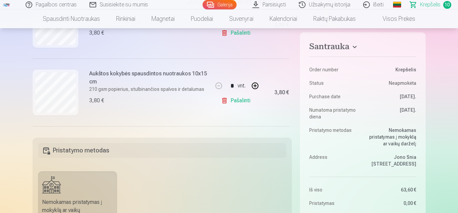
scroll to position [67, 0]
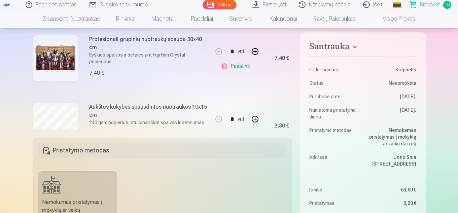
click at [234, 67] on link "Pašalinti" at bounding box center [237, 66] width 32 height 13
type input "*"
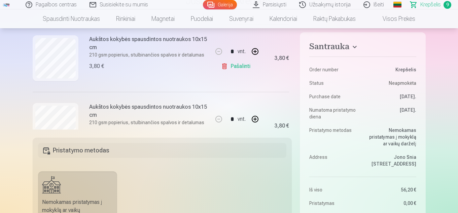
click at [214, 6] on link "Galerija" at bounding box center [220, 4] width 34 height 9
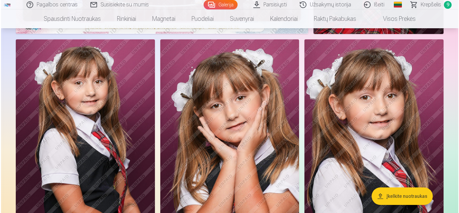
scroll to position [101, 0]
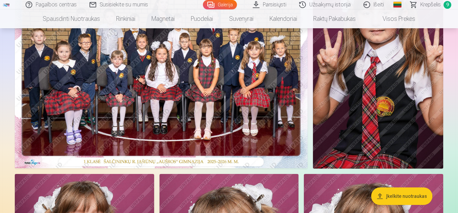
click at [226, 128] on img at bounding box center [161, 70] width 292 height 195
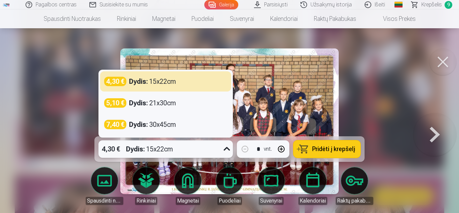
click at [225, 149] on icon at bounding box center [227, 149] width 11 height 11
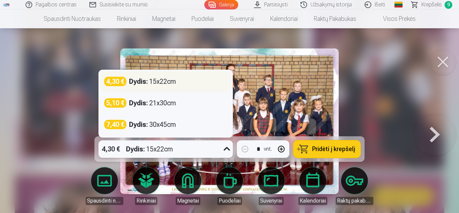
click at [140, 82] on strong "Dydis :" at bounding box center [138, 81] width 19 height 9
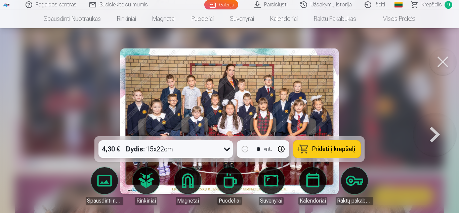
click at [330, 149] on span "Pridėti į krepšelį" at bounding box center [333, 149] width 43 height 6
click at [445, 4] on span "10" at bounding box center [448, 5] width 8 height 8
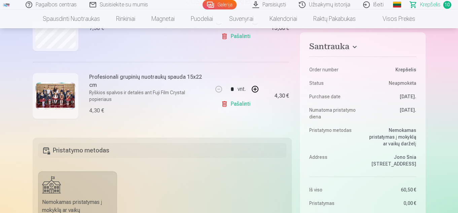
scroll to position [639, 0]
click at [235, 101] on link "Pašalinti" at bounding box center [237, 103] width 32 height 13
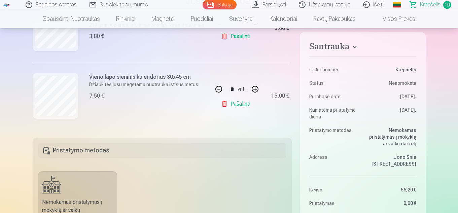
scroll to position [572, 0]
click at [215, 5] on link "Galerija" at bounding box center [220, 4] width 34 height 9
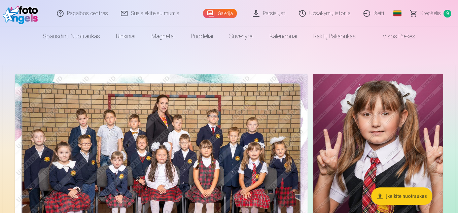
click at [195, 104] on img at bounding box center [161, 171] width 292 height 195
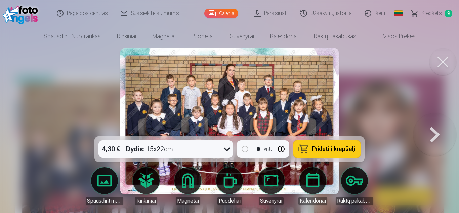
click at [226, 148] on icon at bounding box center [227, 149] width 11 height 11
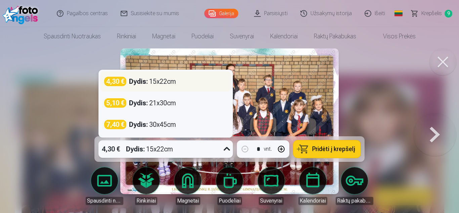
click at [156, 82] on div "Dydis : 15x22cm" at bounding box center [152, 81] width 47 height 9
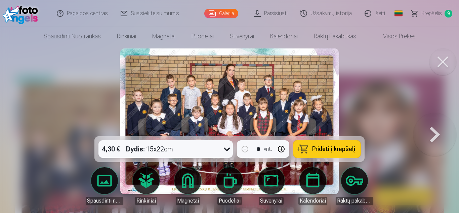
click at [339, 151] on span "Pridėti į krepšelį" at bounding box center [333, 149] width 43 height 6
click at [434, 15] on span "Krepšelis" at bounding box center [431, 13] width 21 height 8
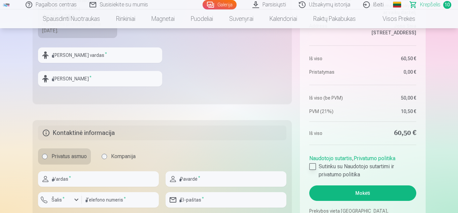
scroll to position [336, 0]
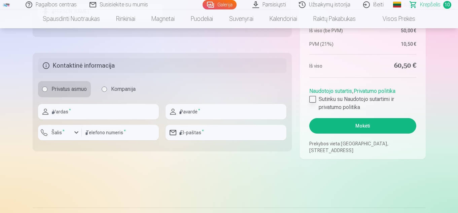
click at [313, 98] on div at bounding box center [312, 99] width 7 height 7
click at [358, 125] on button "Mokėti" at bounding box center [362, 125] width 107 height 15
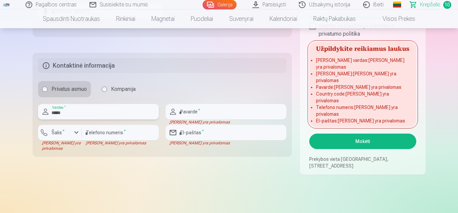
type input "*****"
click at [181, 112] on input "text" at bounding box center [225, 111] width 121 height 15
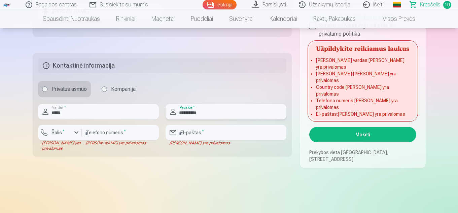
type input "**********"
click at [76, 134] on div "button" at bounding box center [76, 132] width 8 height 8
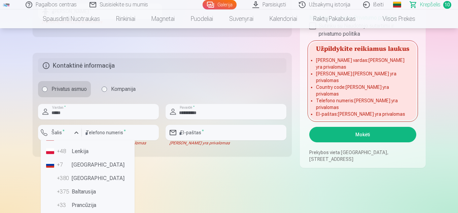
scroll to position [34, 0]
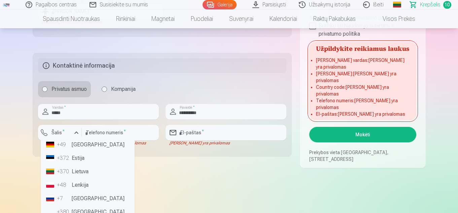
click at [80, 170] on li "+370 Lietuva" at bounding box center [87, 171] width 88 height 13
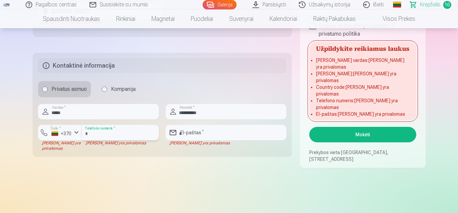
click at [97, 132] on input "number" at bounding box center [120, 132] width 77 height 15
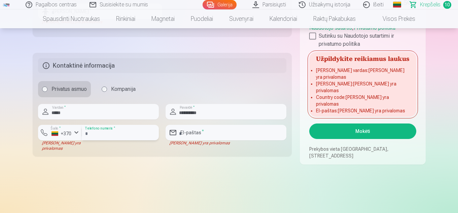
type input "********"
click at [196, 131] on input "email" at bounding box center [225, 132] width 121 height 15
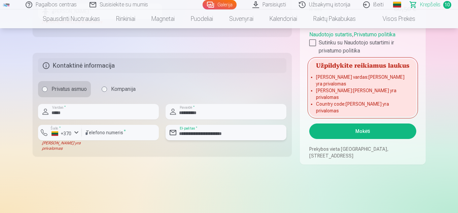
click at [211, 133] on input "**********" at bounding box center [225, 132] width 121 height 15
type input "**********"
drag, startPoint x: 64, startPoint y: 112, endPoint x: 37, endPoint y: 114, distance: 26.6
click at [37, 114] on fieldset "**********" at bounding box center [162, 105] width 259 height 104
type input "********"
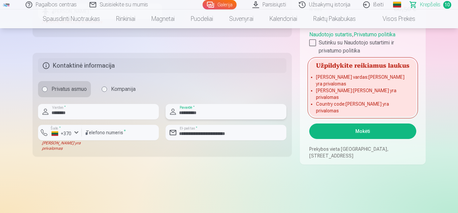
drag, startPoint x: 186, startPoint y: 113, endPoint x: 154, endPoint y: 116, distance: 32.4
click at [154, 116] on div "**********" at bounding box center [162, 127] width 248 height 47
type input "*********"
click at [350, 131] on button "Mokėti" at bounding box center [362, 130] width 107 height 15
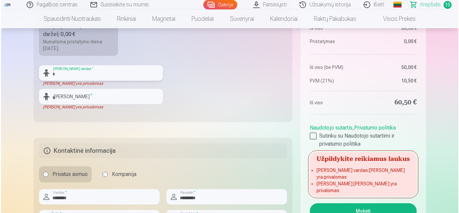
scroll to position [285, 0]
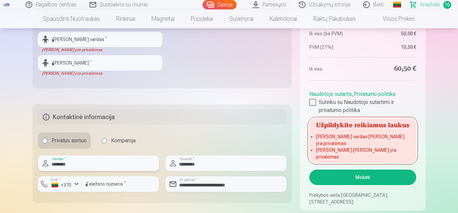
drag, startPoint x: 72, startPoint y: 164, endPoint x: 33, endPoint y: 161, distance: 38.4
click at [33, 161] on fieldset "**********" at bounding box center [162, 153] width 259 height 98
type input "*****"
drag, startPoint x: 198, startPoint y: 165, endPoint x: 145, endPoint y: 168, distance: 53.2
click at [145, 168] on div "**********" at bounding box center [162, 176] width 248 height 42
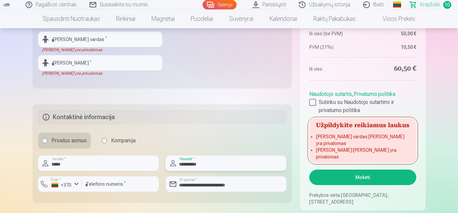
type input "**********"
click at [74, 40] on input "text" at bounding box center [100, 39] width 124 height 15
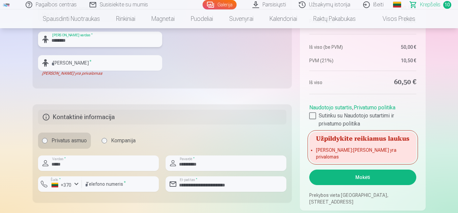
type input "********"
click at [72, 70] on input "text" at bounding box center [100, 62] width 124 height 15
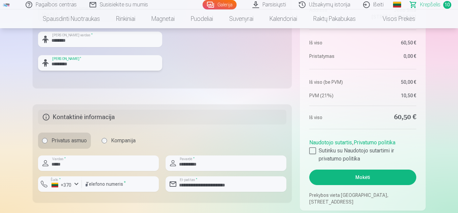
type input "*********"
click at [372, 175] on button "Mokėti" at bounding box center [362, 176] width 107 height 15
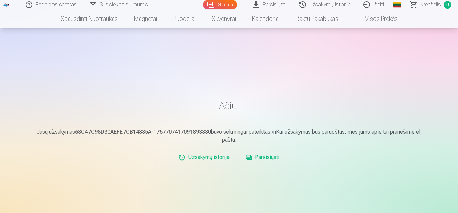
scroll to position [34, 0]
